Goal: Task Accomplishment & Management: Use online tool/utility

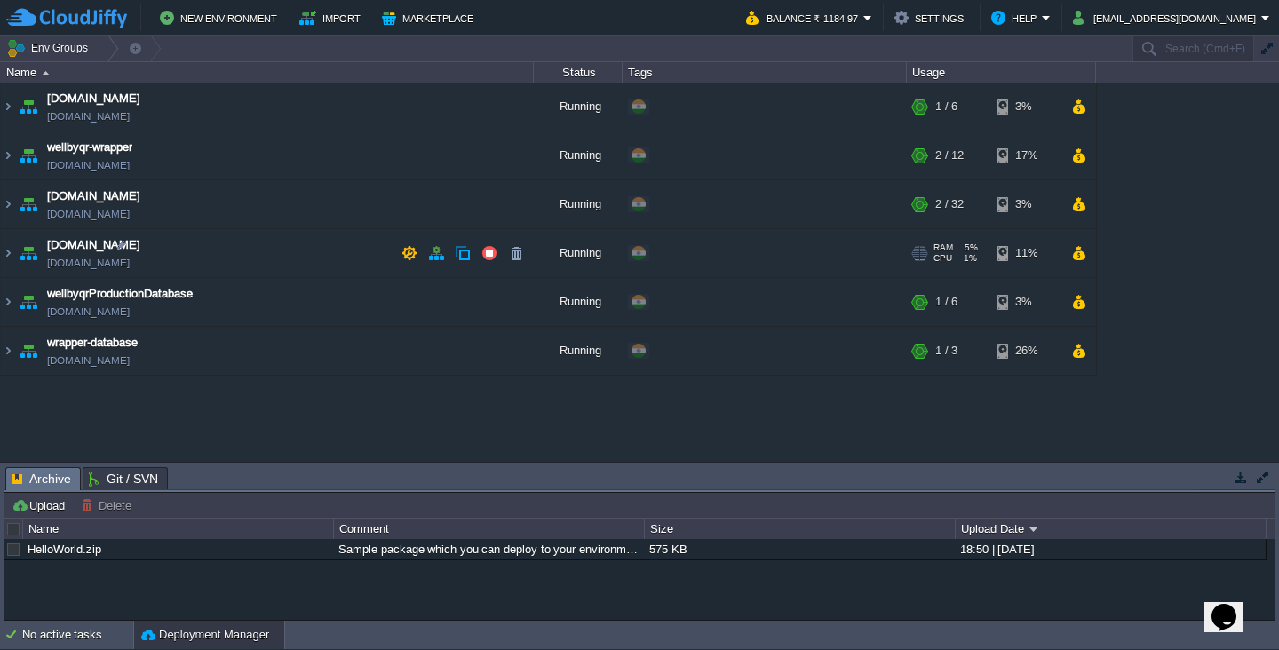
click at [259, 253] on td "wellbyqr.in wellbyqr.cloudjiffy.net" at bounding box center [267, 253] width 533 height 49
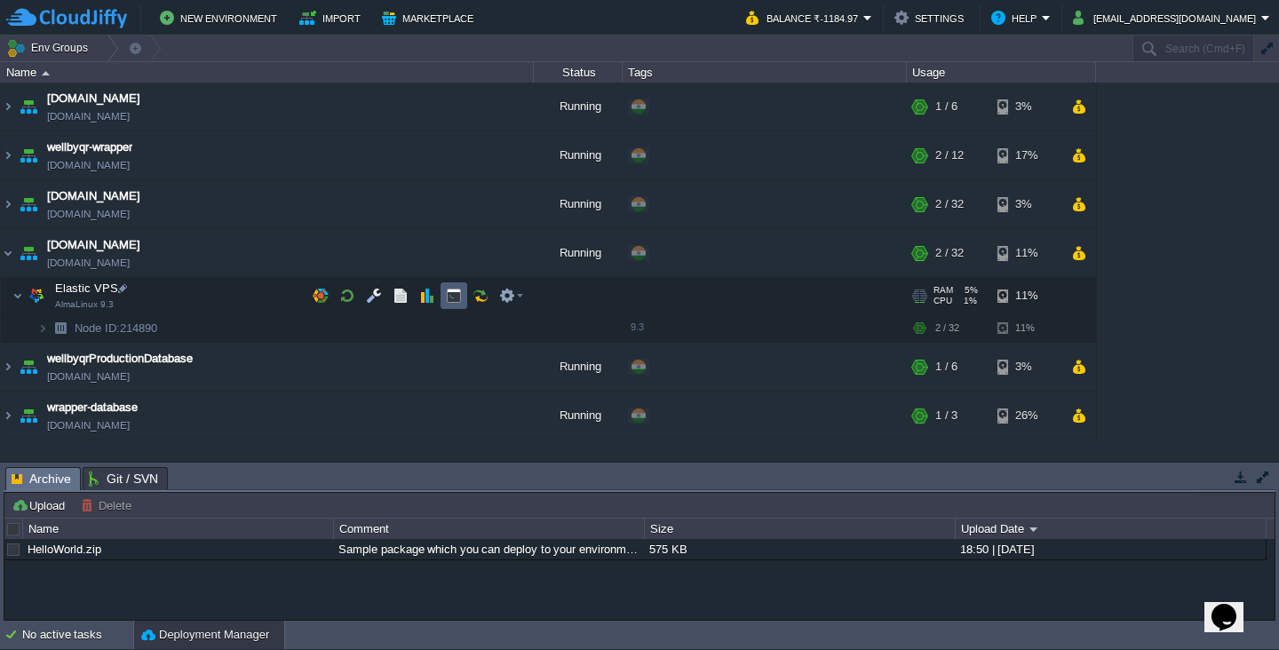
click at [455, 292] on button "button" at bounding box center [454, 296] width 16 height 16
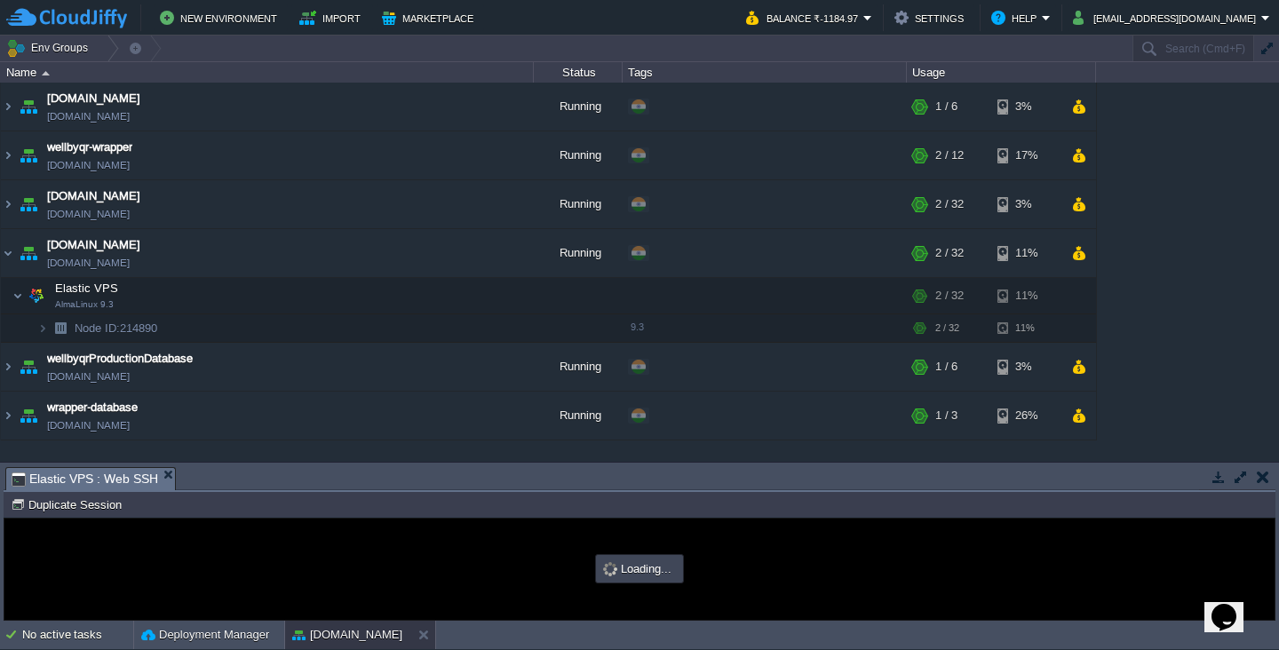
click at [1237, 487] on td at bounding box center [1240, 476] width 22 height 21
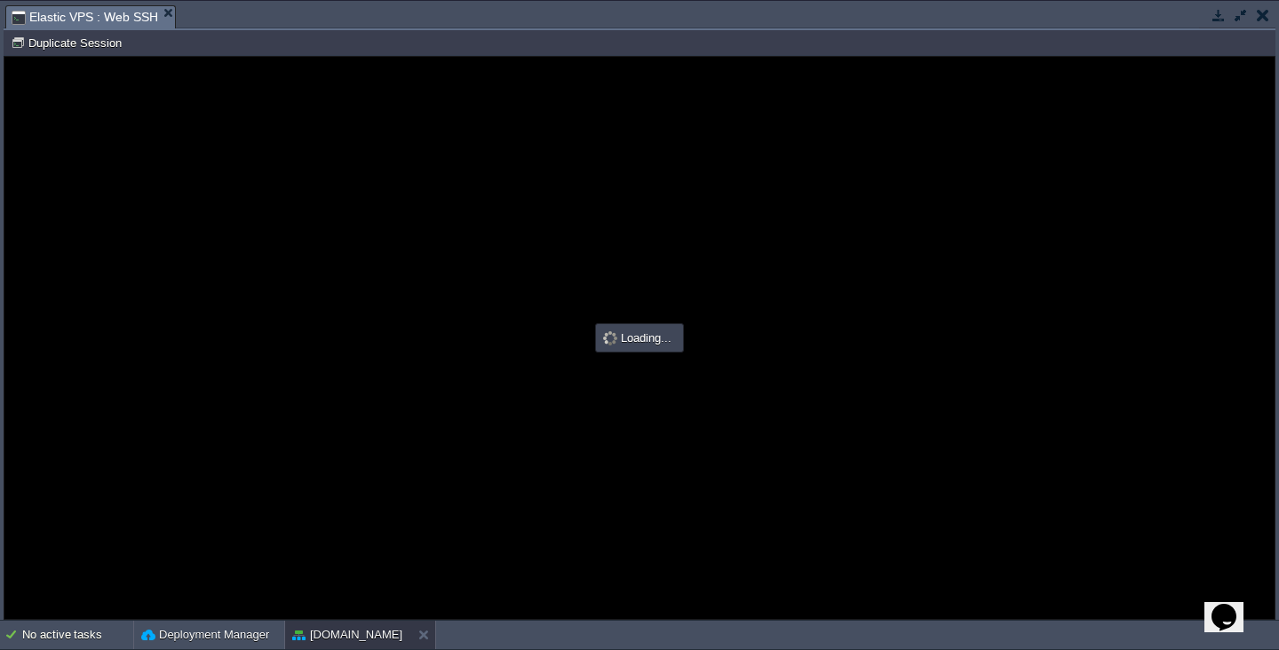
type input "#000000"
